Goal: Task Accomplishment & Management: Manage account settings

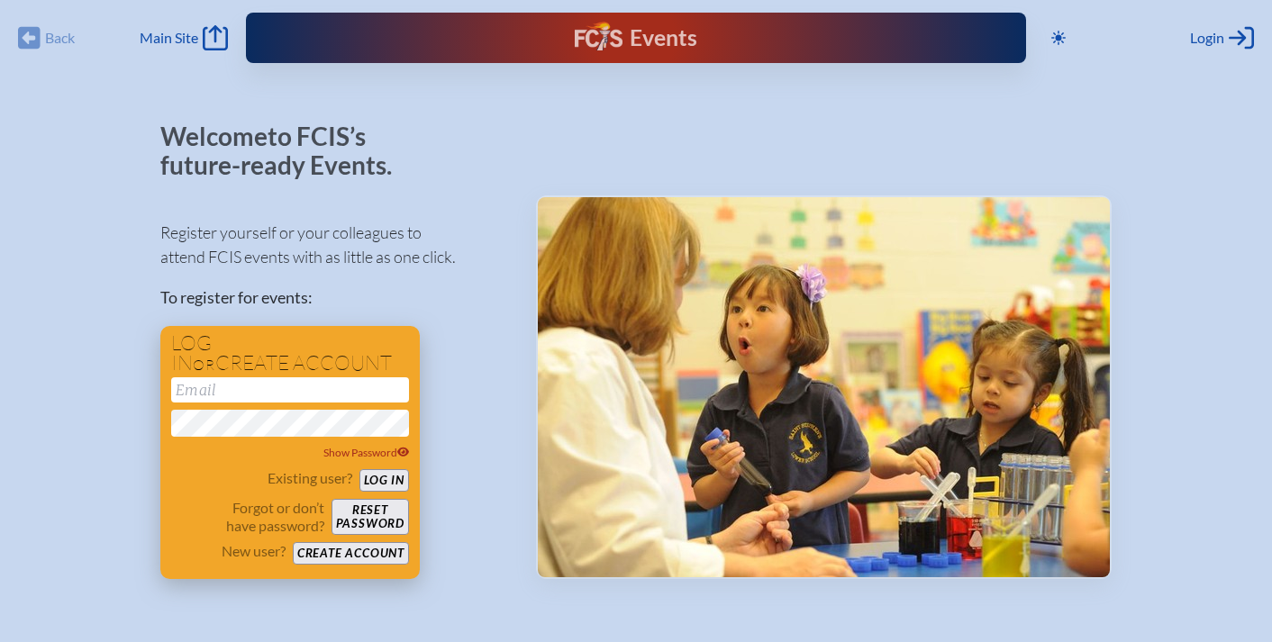
click at [383, 483] on button "Log in" at bounding box center [385, 480] width 50 height 23
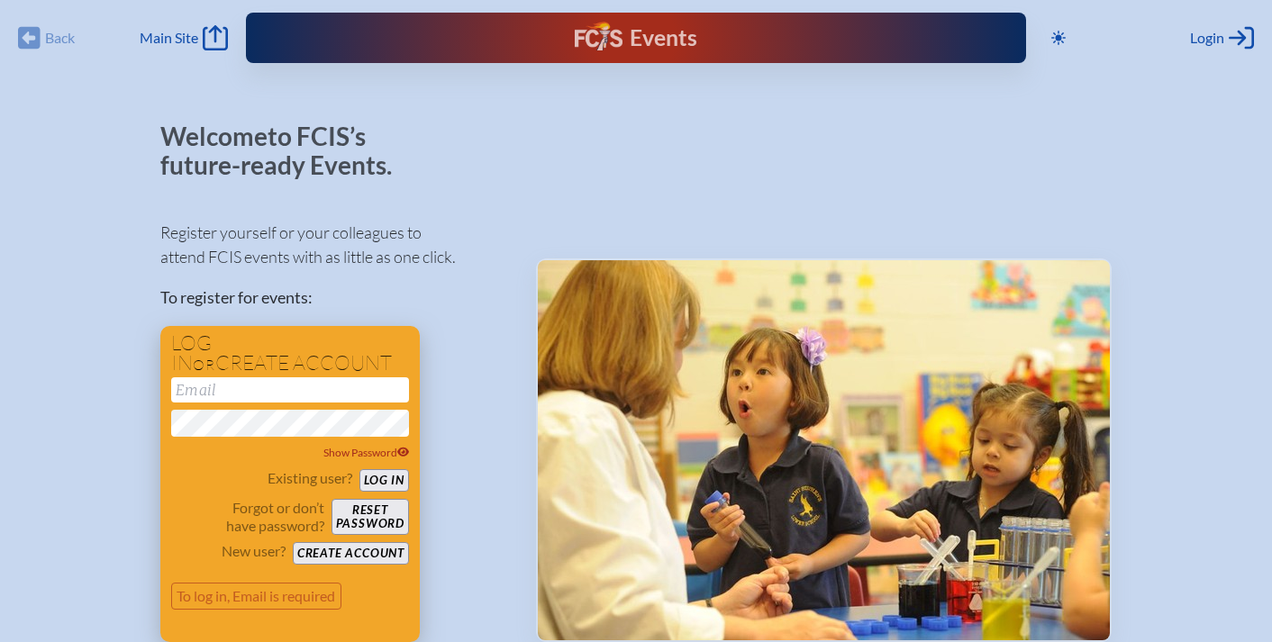
click at [322, 398] on input "email" at bounding box center [290, 390] width 238 height 25
type input "[EMAIL_ADDRESS][DOMAIN_NAME]"
click at [373, 477] on button "Log in" at bounding box center [385, 480] width 50 height 23
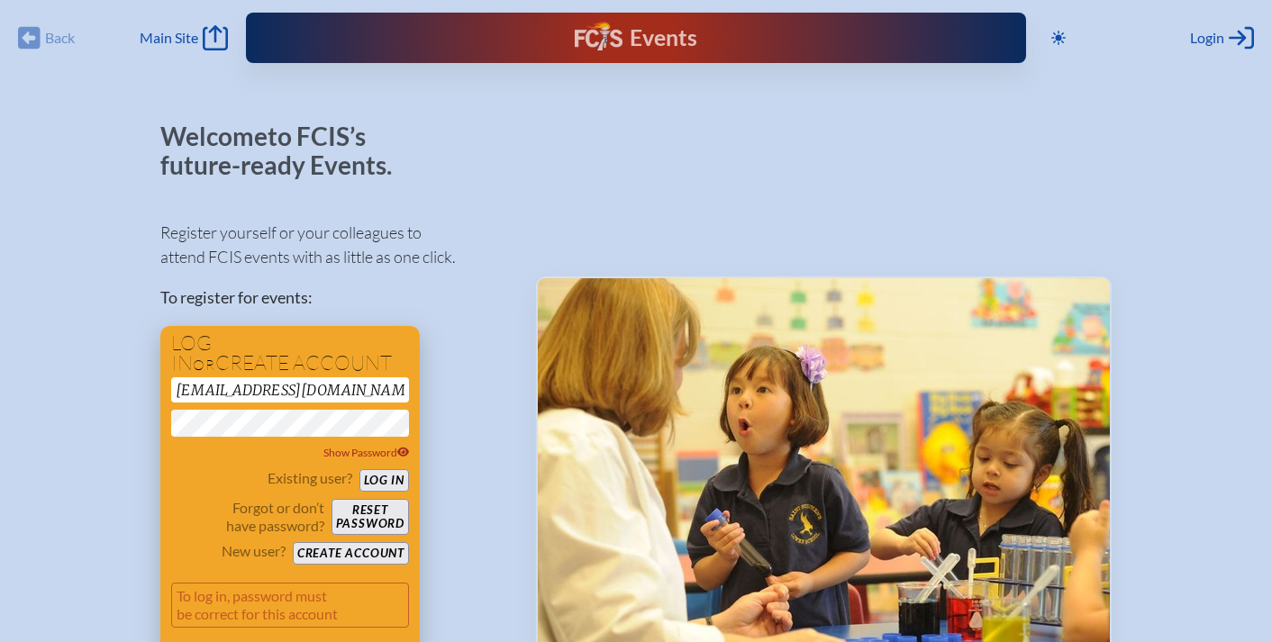
click at [383, 484] on button "Log in" at bounding box center [385, 480] width 50 height 23
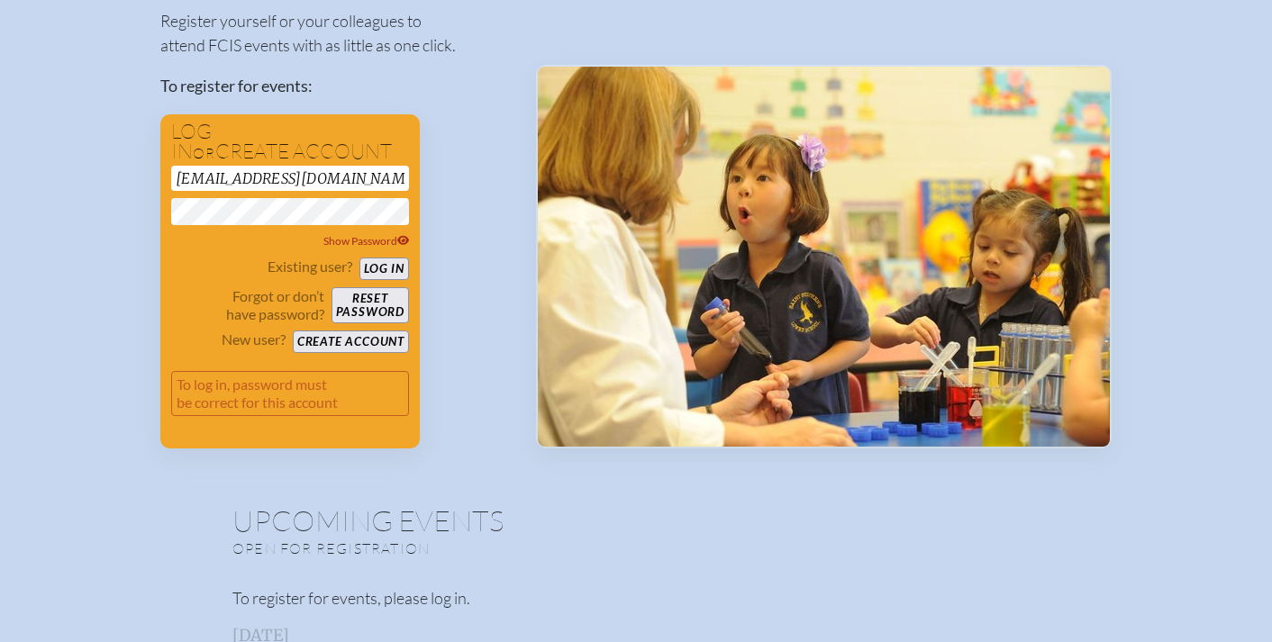
scroll to position [181, 0]
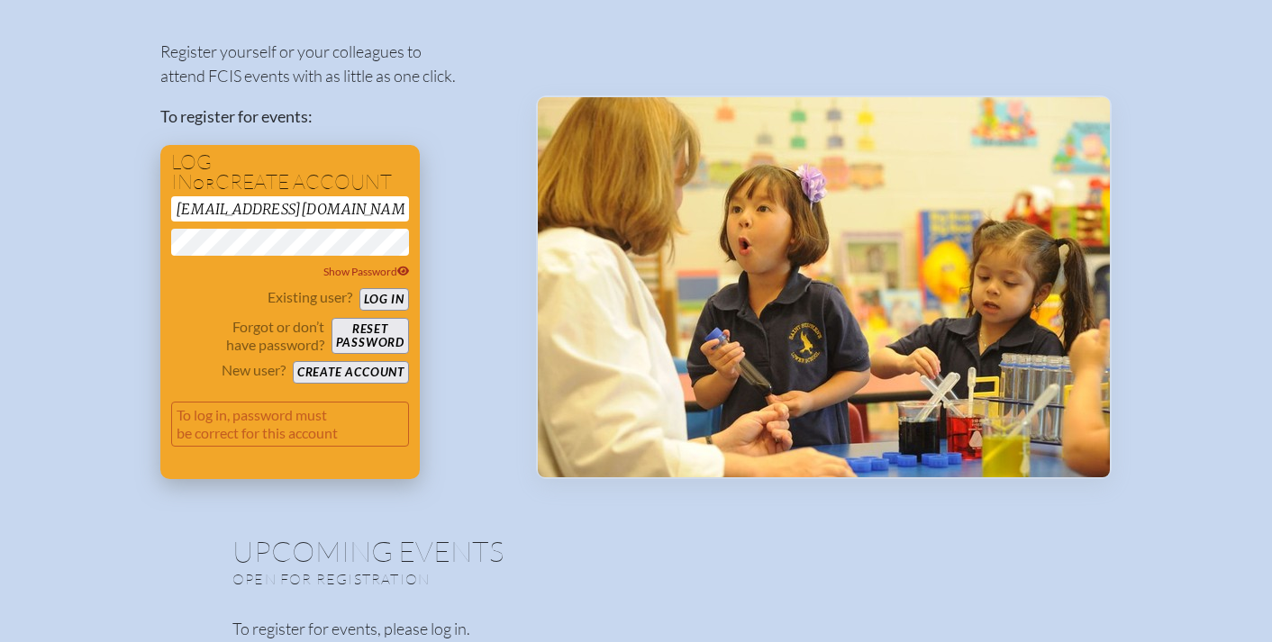
click at [378, 301] on button "Log in" at bounding box center [385, 299] width 50 height 23
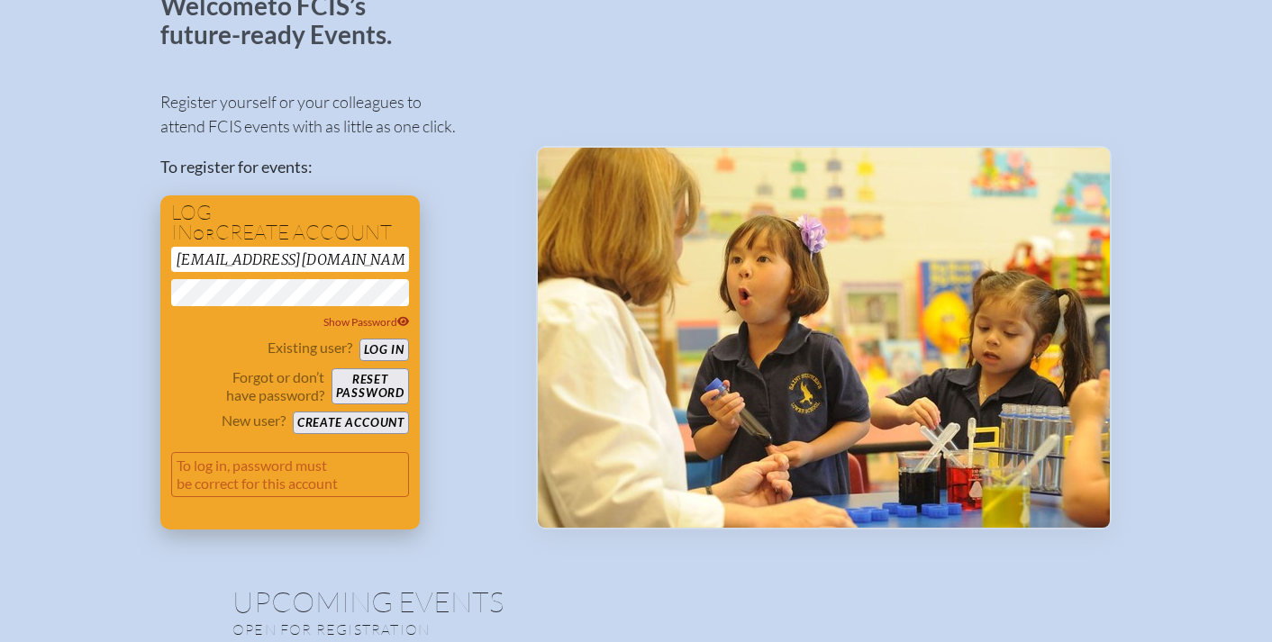
scroll to position [0, 0]
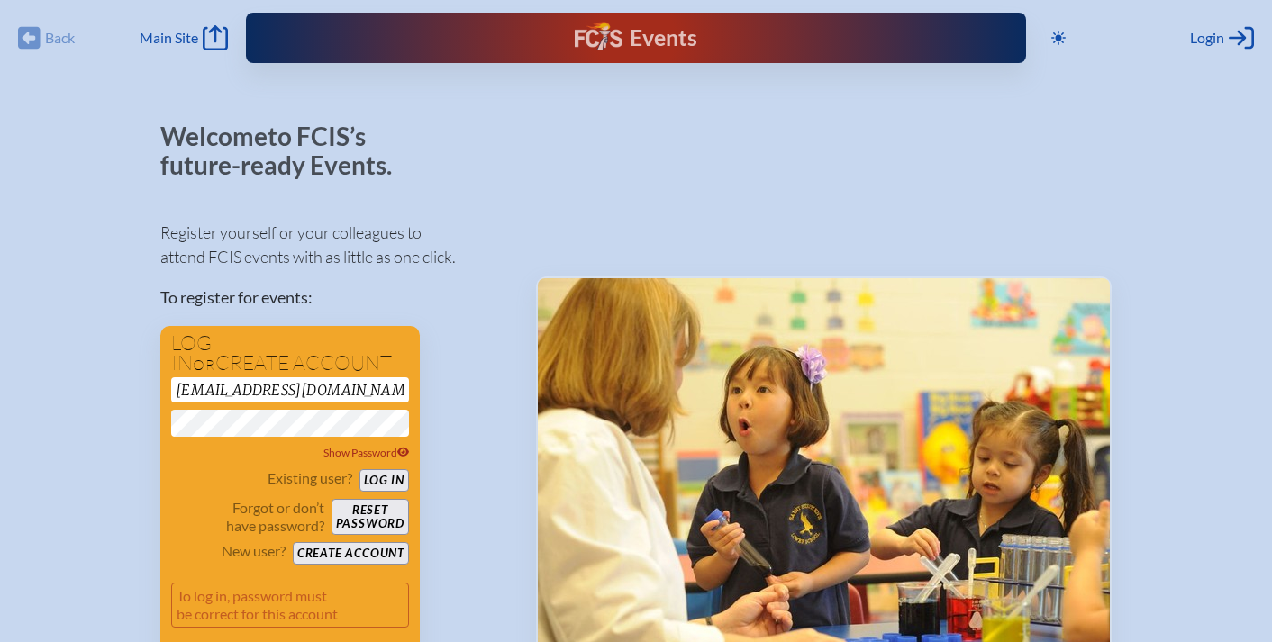
click at [427, 53] on div "Events Future Ready" at bounding box center [636, 38] width 780 height 50
click at [214, 41] on icon "Main Site" at bounding box center [215, 37] width 25 height 25
